Goal: Task Accomplishment & Management: Use online tool/utility

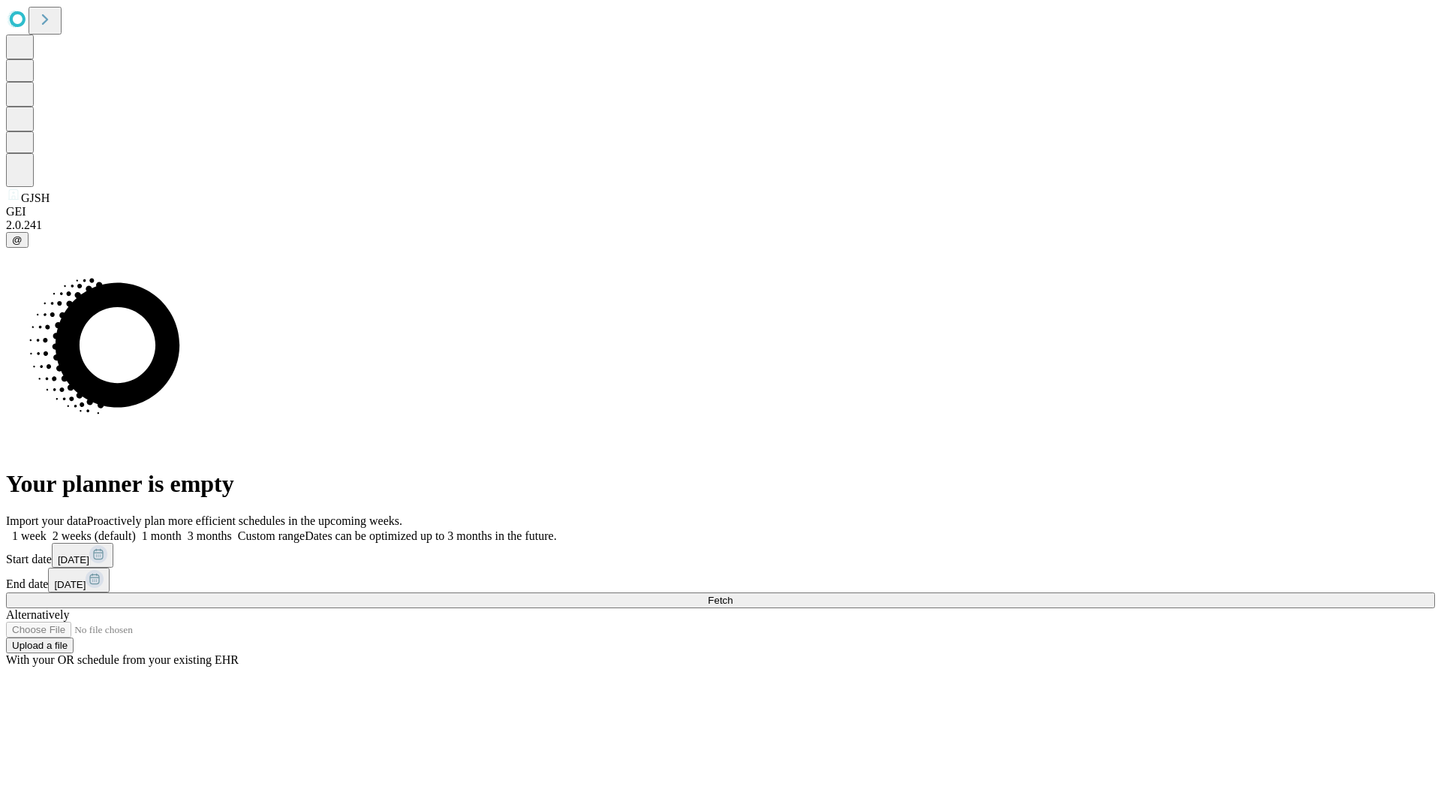
click at [733, 594] on span "Fetch" at bounding box center [720, 599] width 25 height 11
